Goal: Ask a question: Seek information or help from site administrators or community

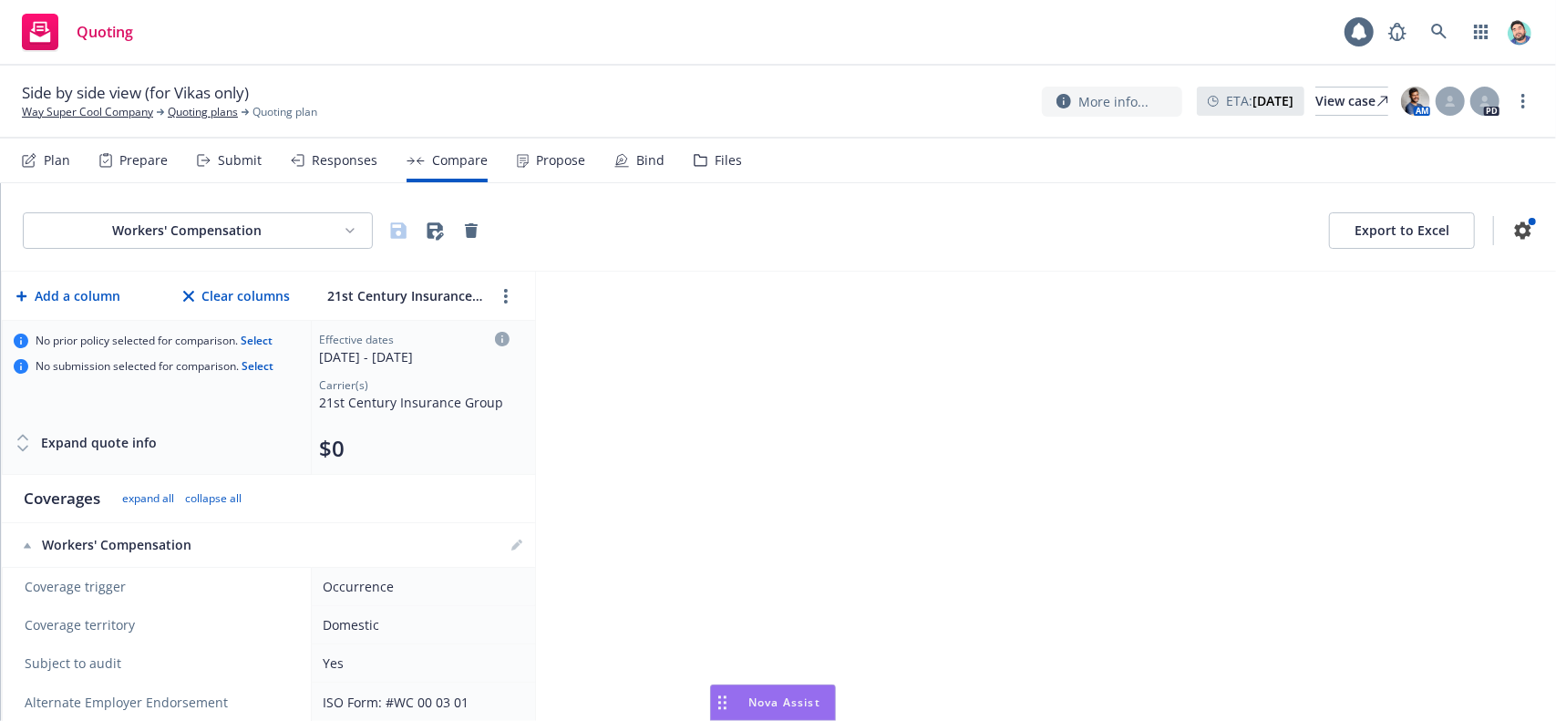
click at [722, 700] on icon "Drag to move" at bounding box center [723, 703] width 8 height 15
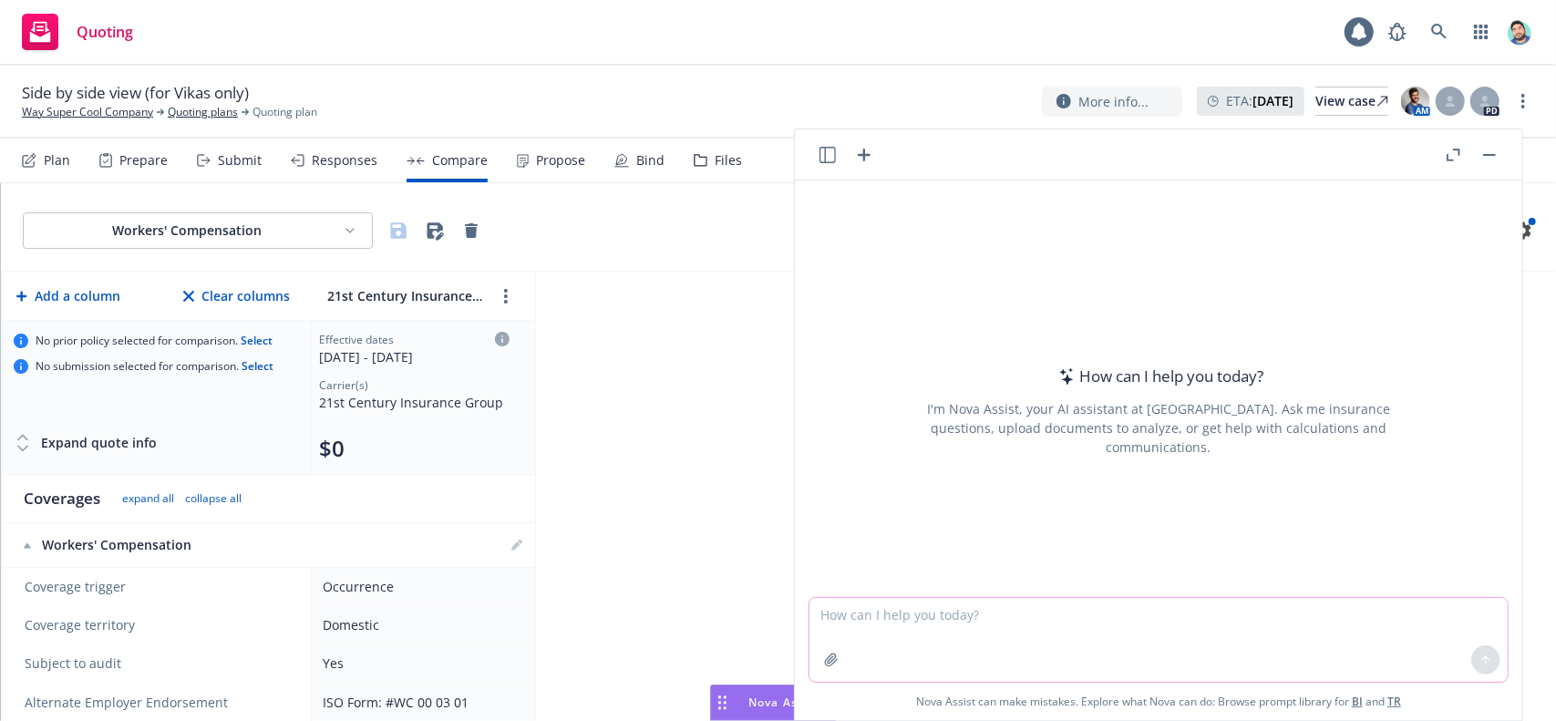
click at [907, 625] on textarea at bounding box center [1159, 640] width 698 height 84
click at [869, 497] on div "How can I help you [DATE]? I'm Nova Assist, your AI assistant at Newfront. Ask …" at bounding box center [1159, 410] width 698 height 285
click at [889, 612] on textarea at bounding box center [1159, 640] width 698 height 84
click at [1491, 154] on rect "button" at bounding box center [1490, 155] width 13 height 2
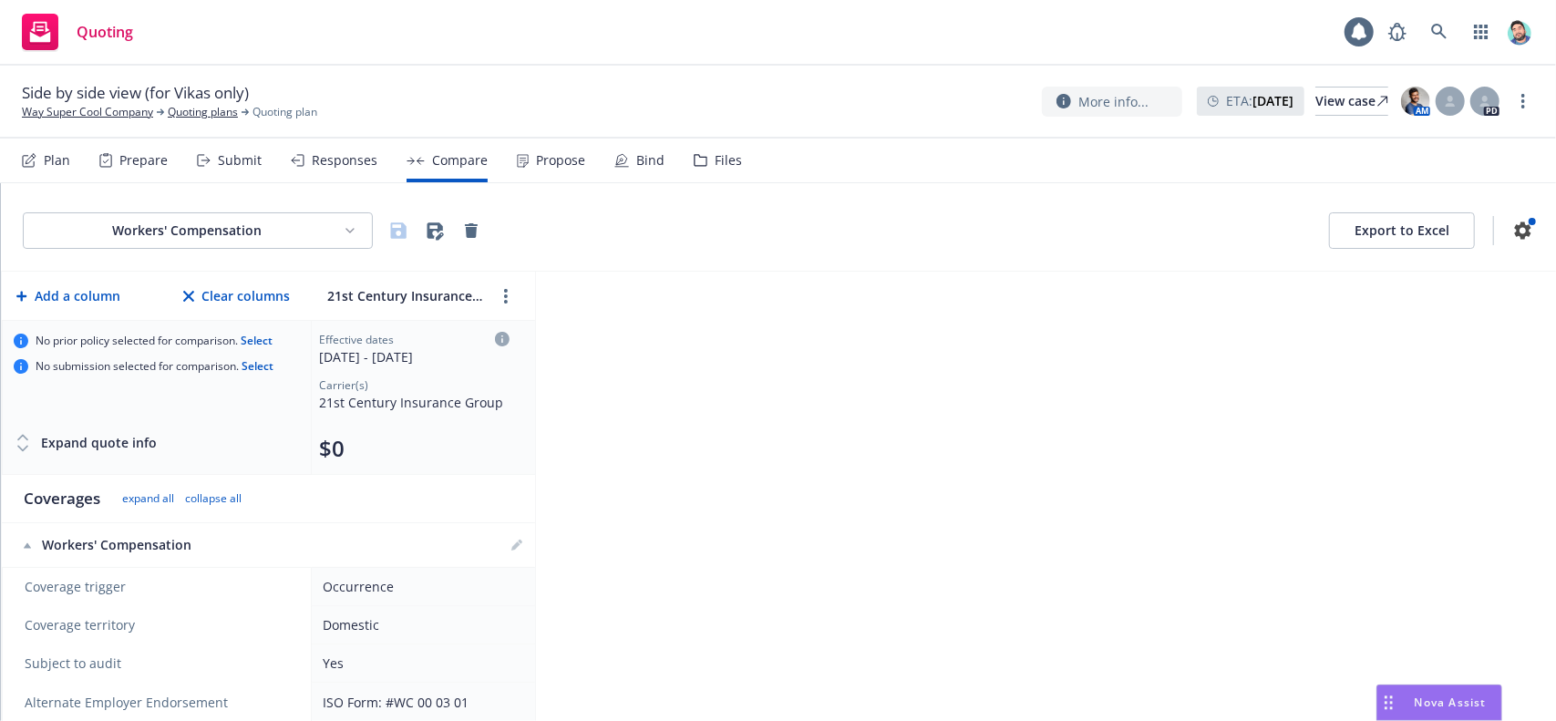
drag, startPoint x: 719, startPoint y: 699, endPoint x: 925, endPoint y: 695, distance: 205.2
click at [1386, 705] on icon "Drag to move" at bounding box center [1389, 703] width 8 height 15
click at [804, 561] on div "Workers' Compensation Export to Excel Add a column Clear columns 21st Century I…" at bounding box center [779, 452] width 1556 height 538
click at [923, 538] on div "Workers' Compensation Export to Excel Add a column Clear columns 21st Century I…" at bounding box center [779, 452] width 1556 height 538
click at [753, 515] on div "Workers' Compensation Export to Excel Add a column Clear columns 21st Century I…" at bounding box center [779, 452] width 1556 height 538
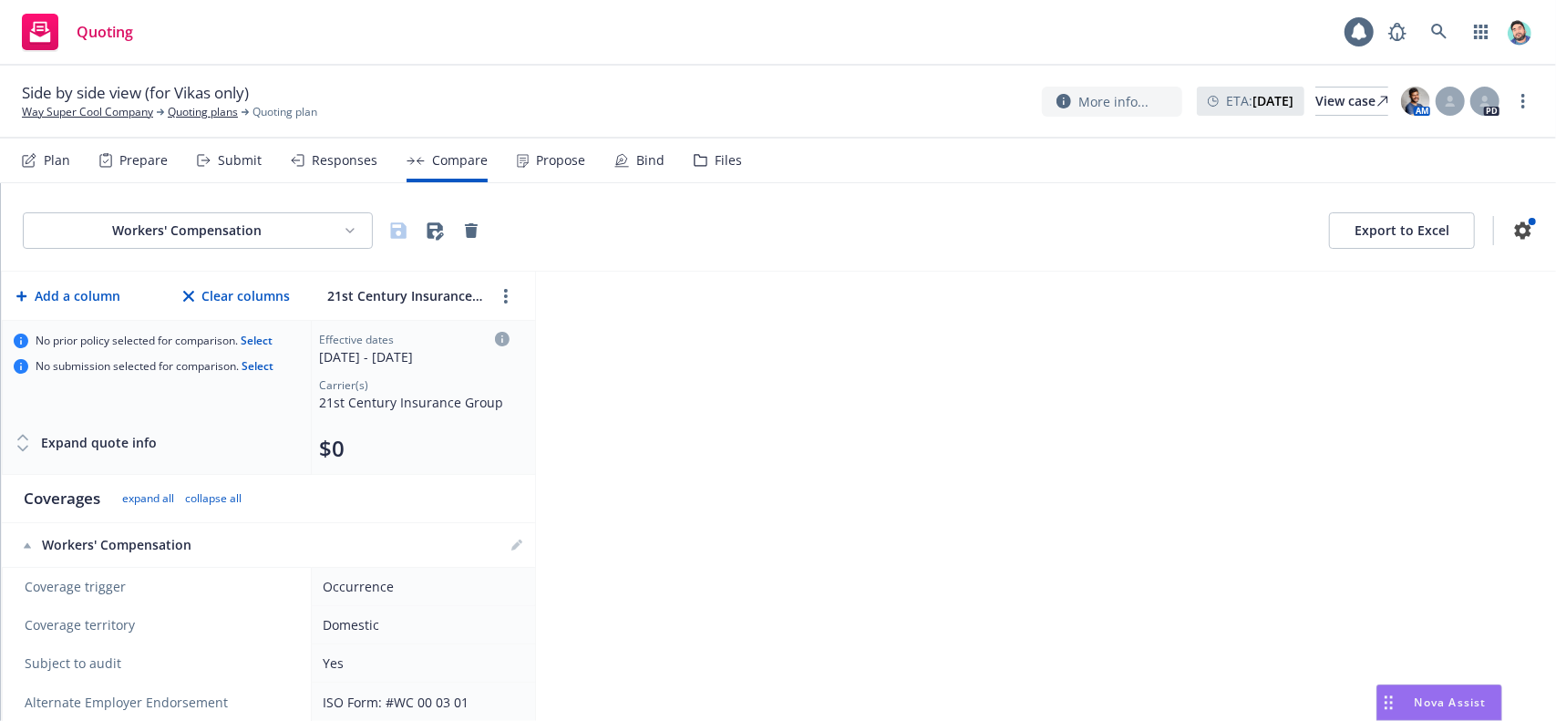
click at [1063, 614] on div "Workers' Compensation Export to Excel Add a column Clear columns 21st Century I…" at bounding box center [779, 452] width 1556 height 538
click at [1387, 700] on icon "Drag to move" at bounding box center [1389, 703] width 8 height 15
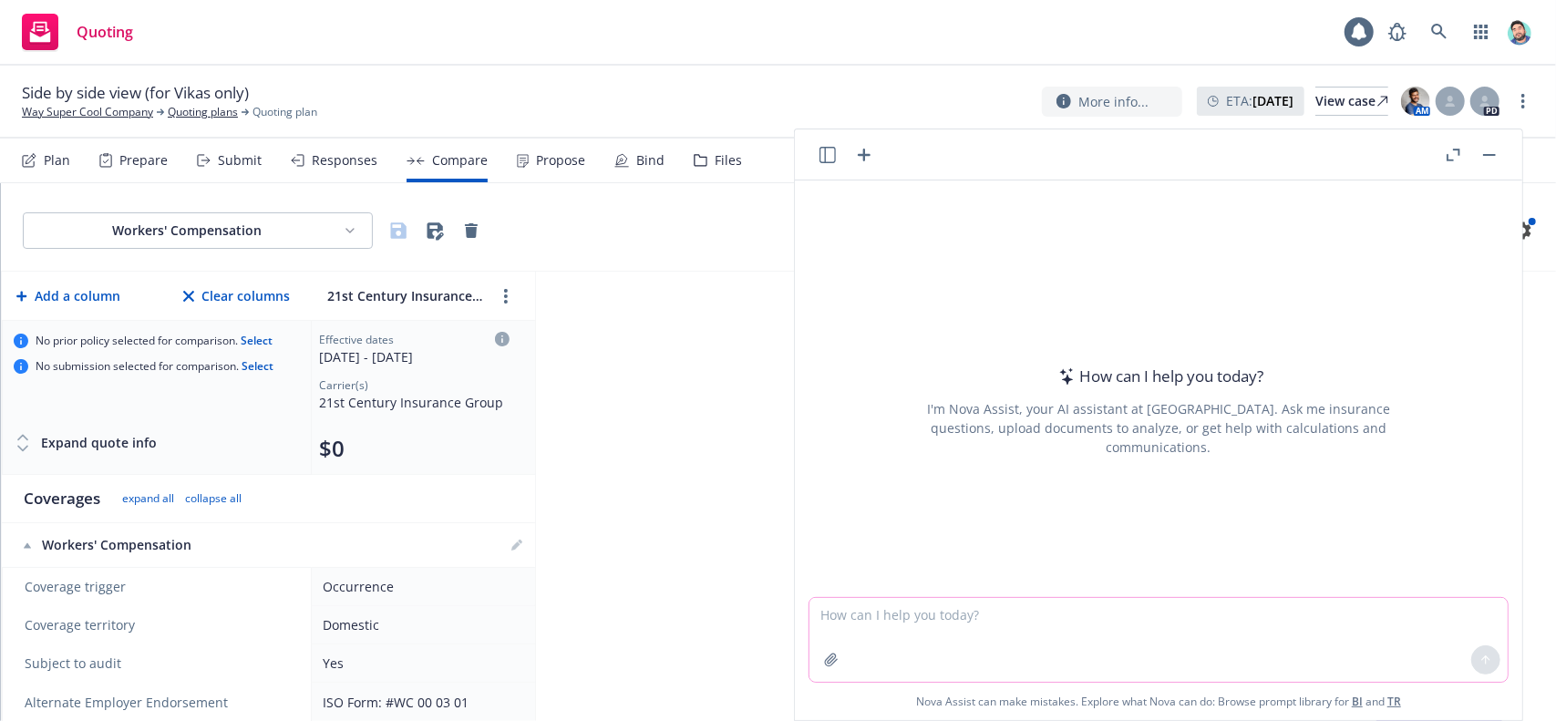
click at [1160, 635] on textarea at bounding box center [1159, 640] width 698 height 84
type textarea "Hello hello"
click at [960, 615] on textarea "Hello hello" at bounding box center [1159, 639] width 698 height 86
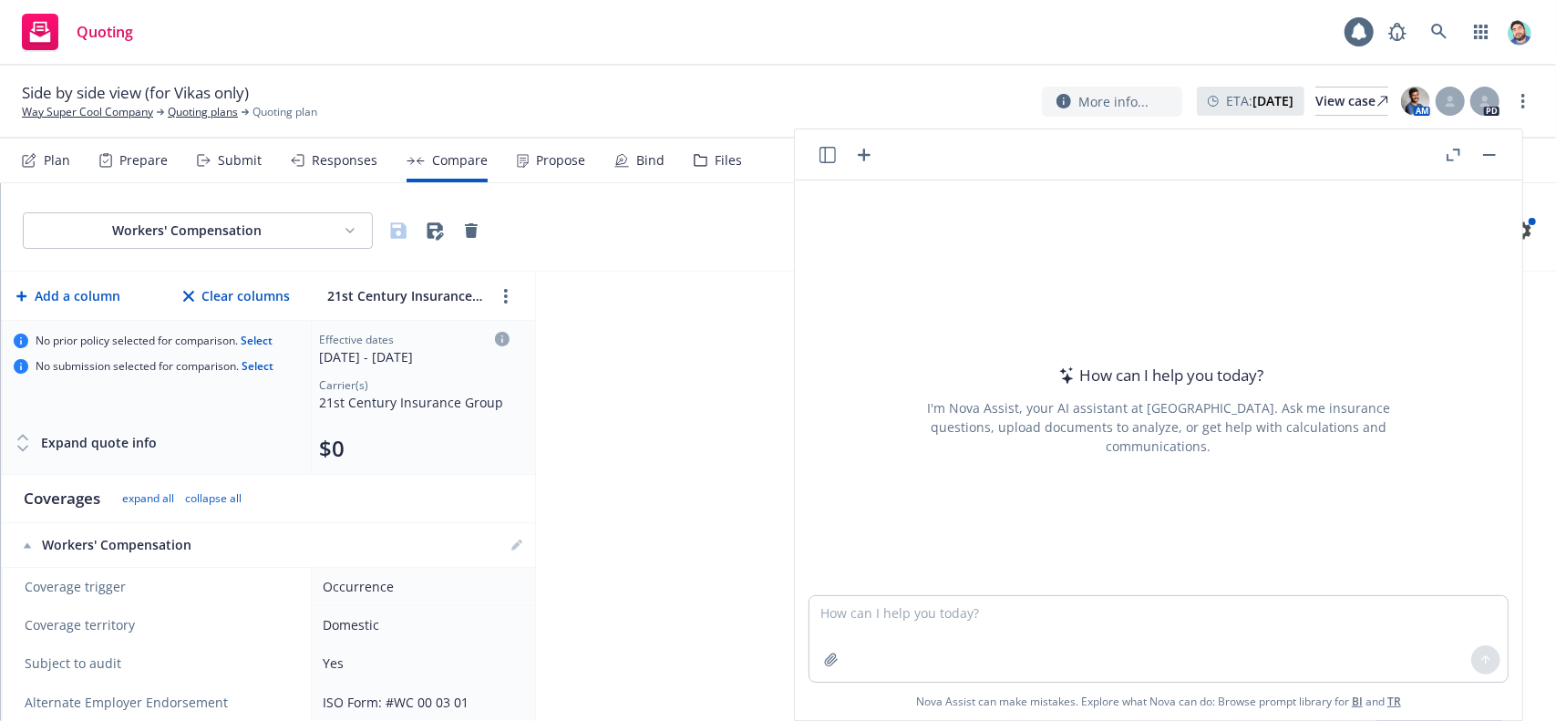
click at [585, 490] on div "Workers' Compensation Export to Excel Add a column Clear columns 21st Century I…" at bounding box center [779, 452] width 1556 height 538
click at [956, 617] on textarea at bounding box center [1159, 639] width 698 height 86
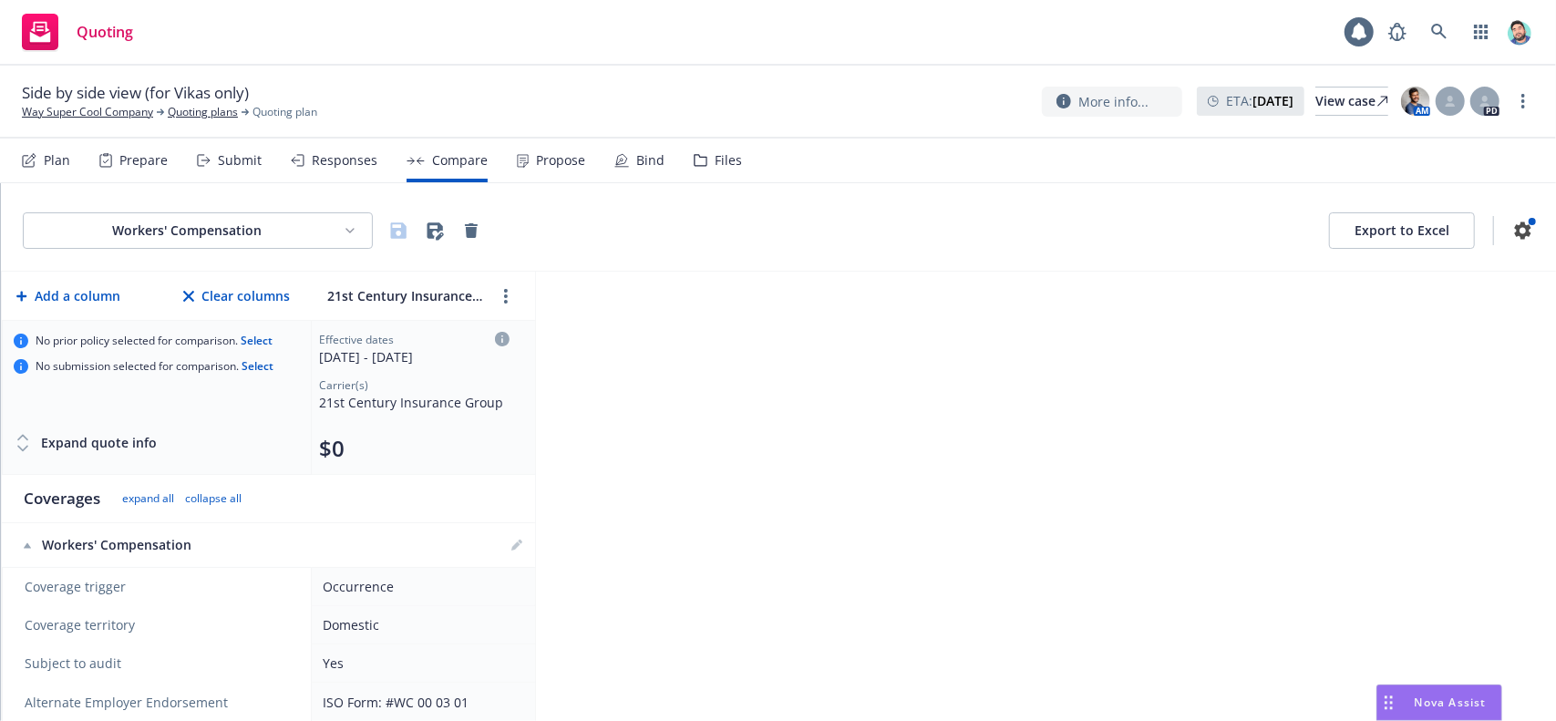
click at [1385, 696] on icon "Drag to move" at bounding box center [1389, 703] width 8 height 15
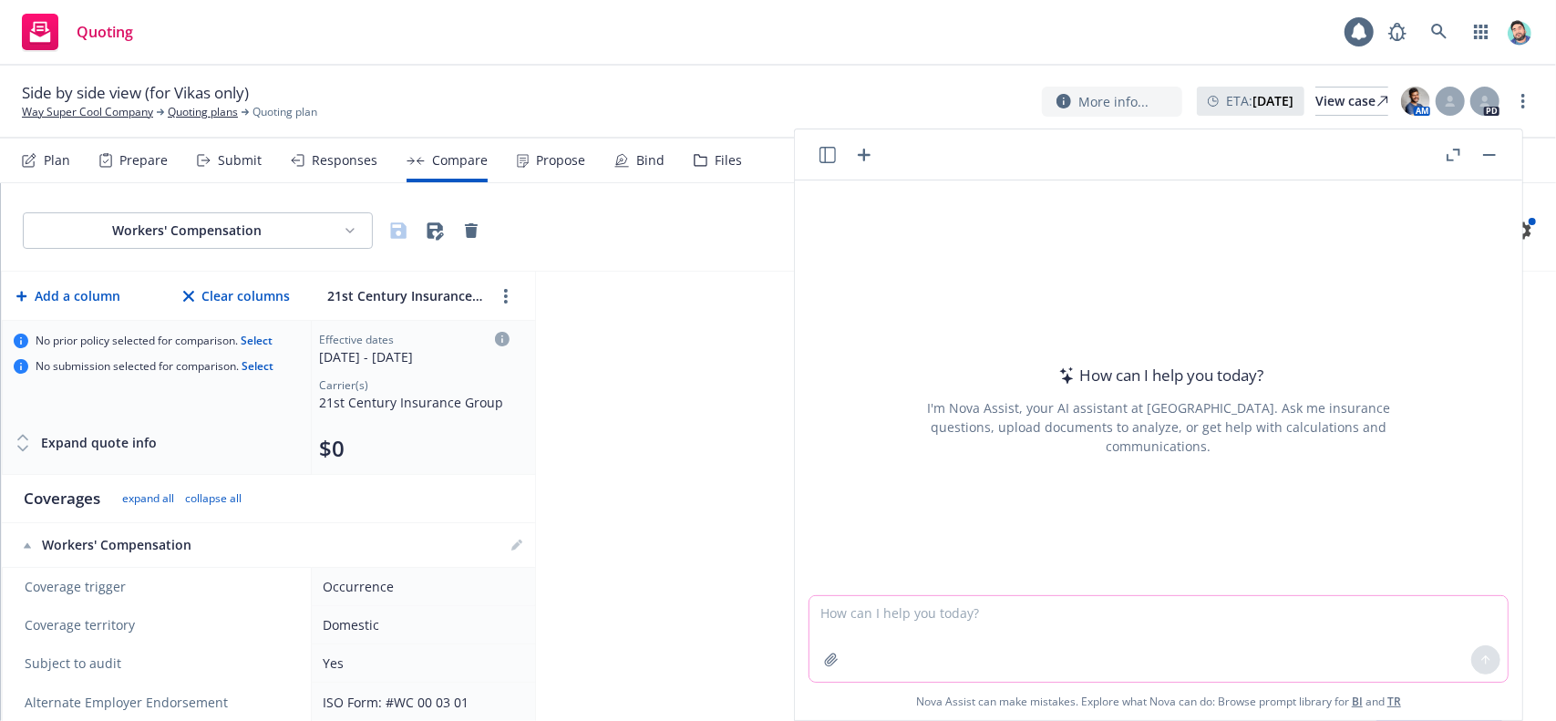
click at [1033, 619] on textarea at bounding box center [1159, 639] width 698 height 86
click at [1495, 157] on button "button" at bounding box center [1490, 155] width 22 height 22
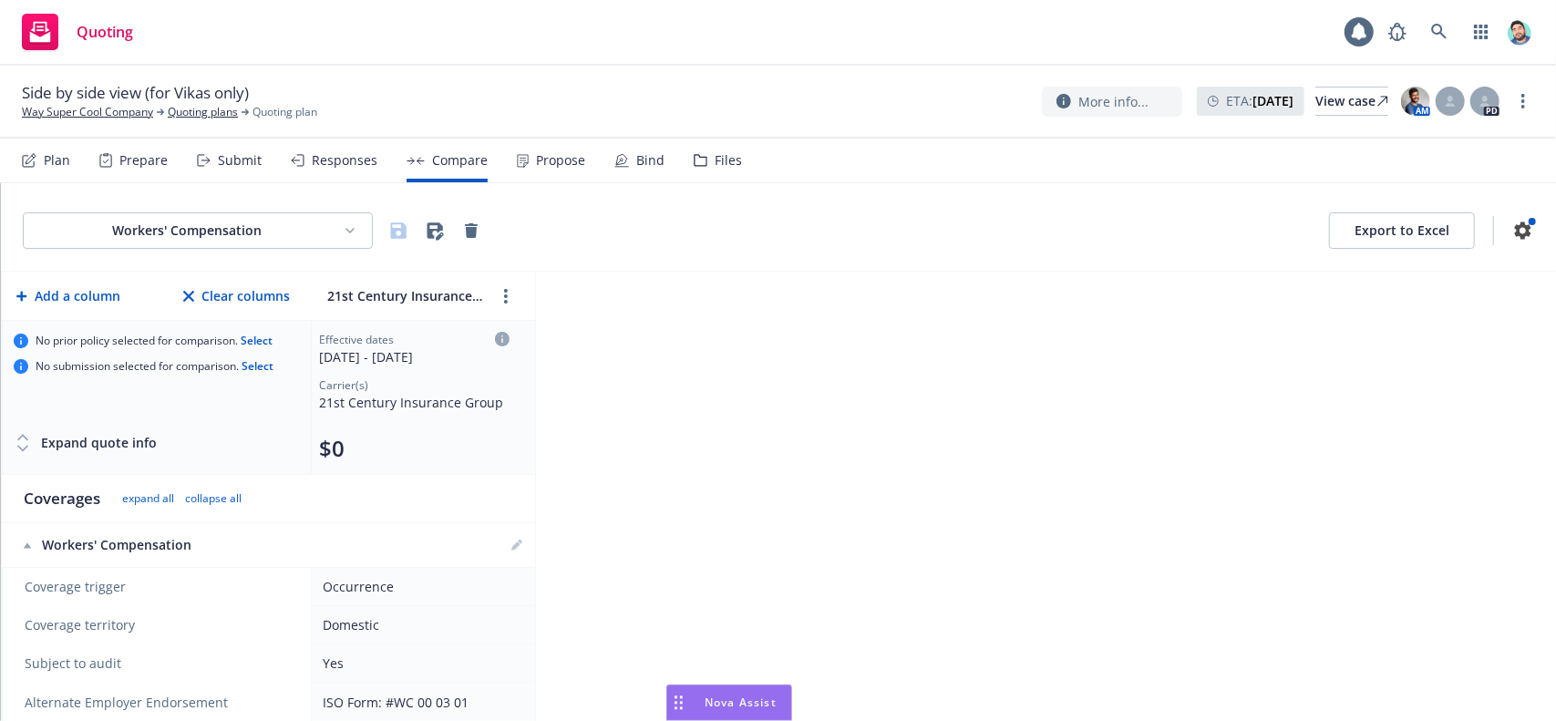
drag, startPoint x: 1391, startPoint y: 705, endPoint x: 655, endPoint y: 652, distance: 738.6
click at [655, 657] on body "Quoting 1 Side by side view (for Vikas only) Way Super Cool Company Quoting pla…" at bounding box center [778, 360] width 1556 height 721
